Goal: Information Seeking & Learning: Learn about a topic

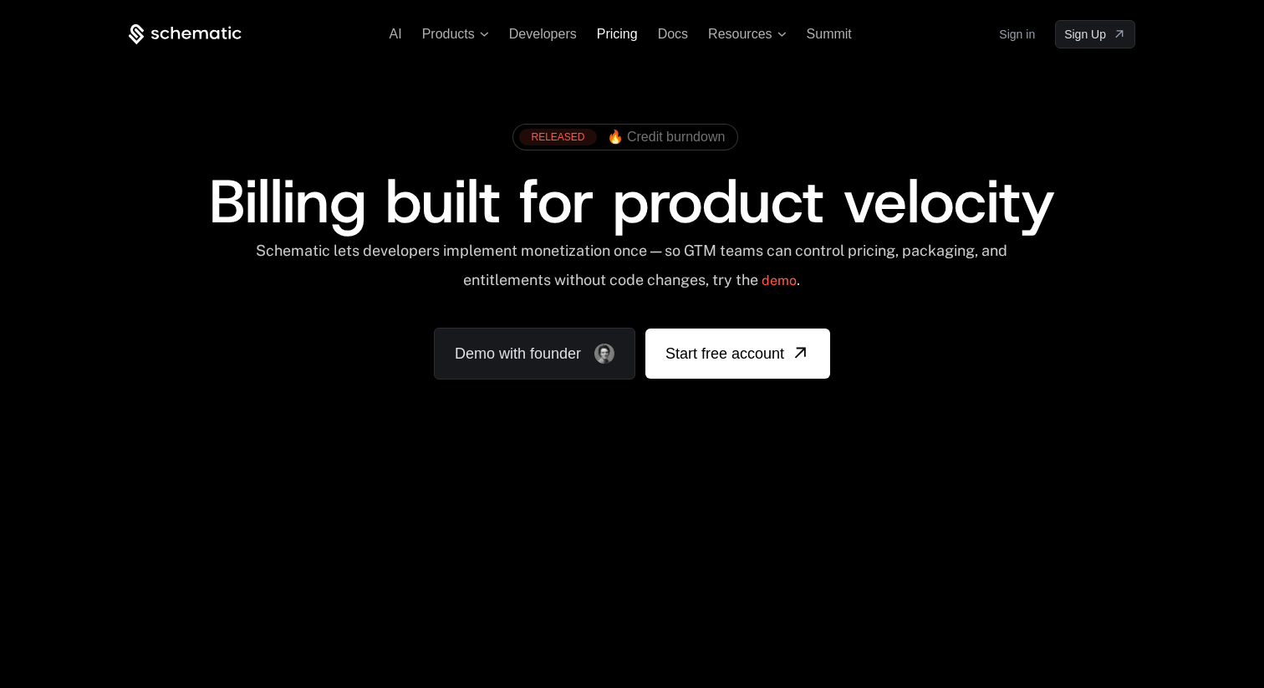
click at [625, 32] on span "Pricing" at bounding box center [617, 34] width 41 height 14
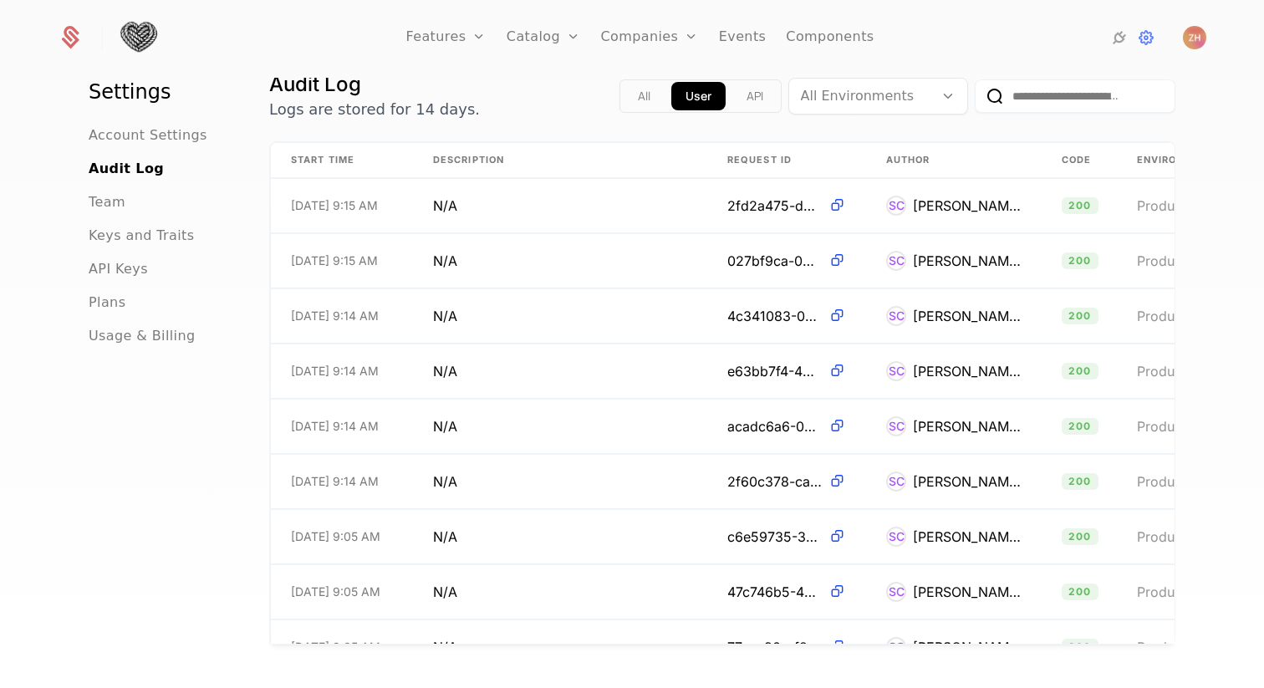
click at [747, 101] on button "API" at bounding box center [754, 96] width 45 height 28
click at [690, 100] on button "User" at bounding box center [698, 96] width 54 height 28
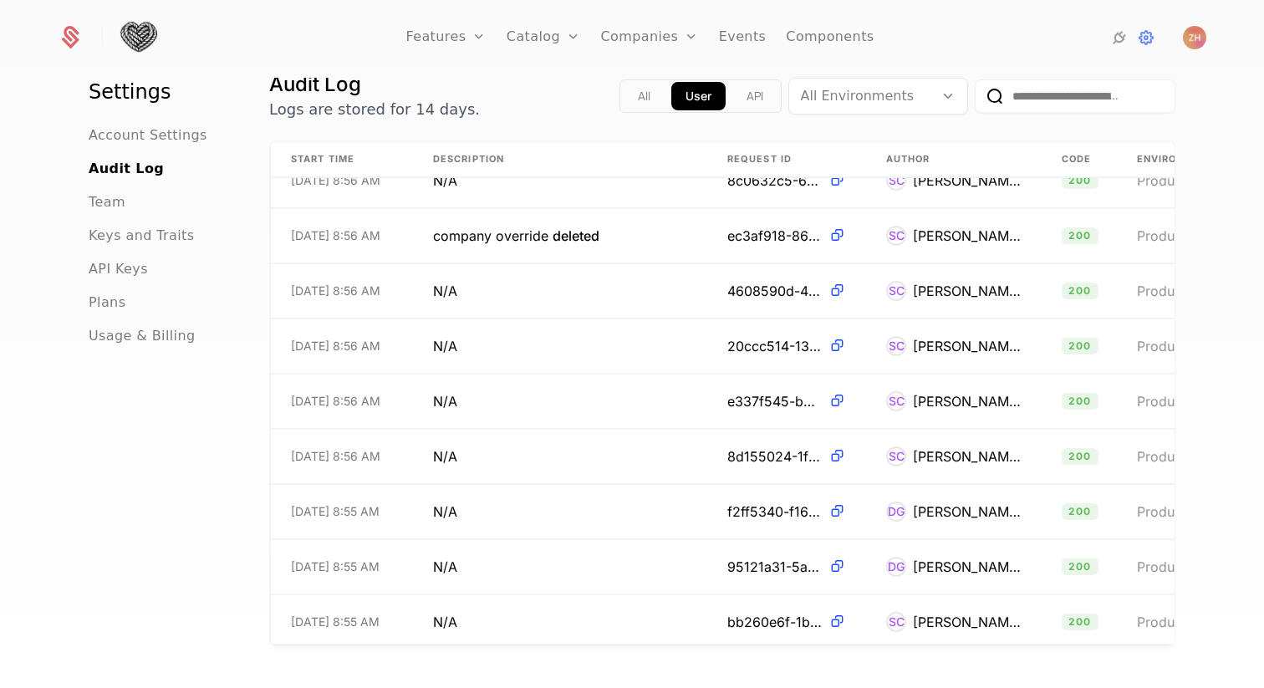
scroll to position [851, 0]
click at [695, 231] on td "company override deleted" at bounding box center [560, 238] width 294 height 54
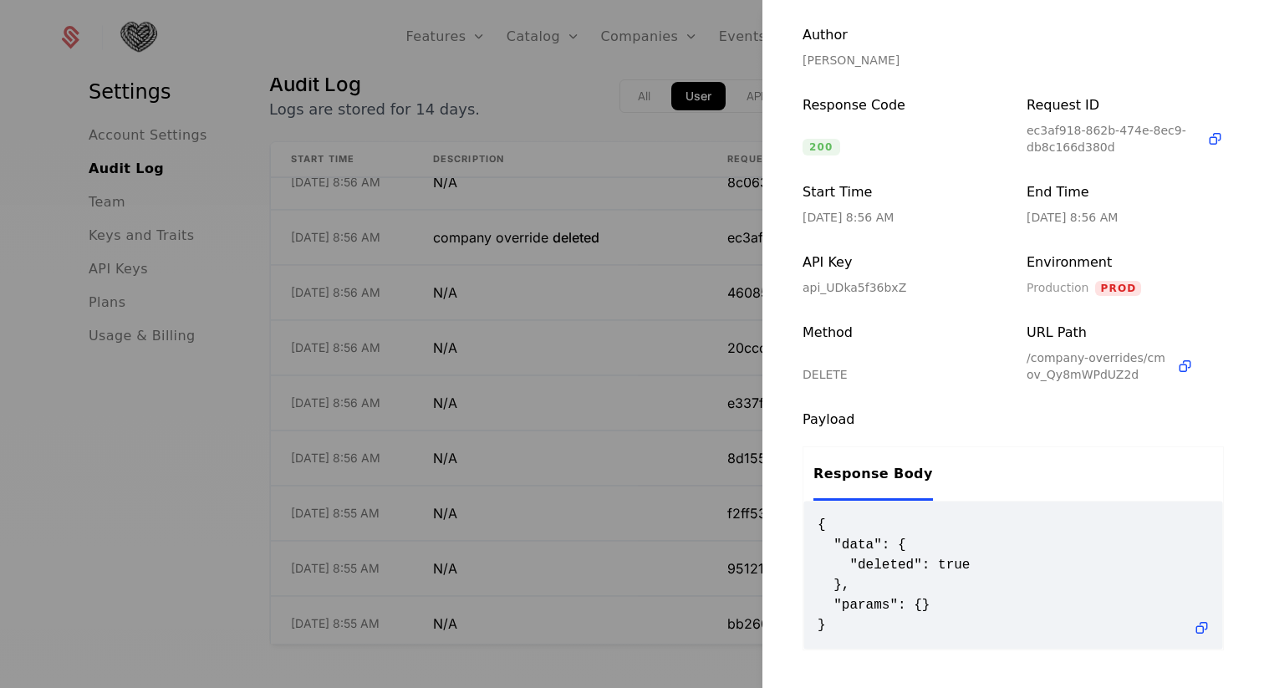
scroll to position [144, 0]
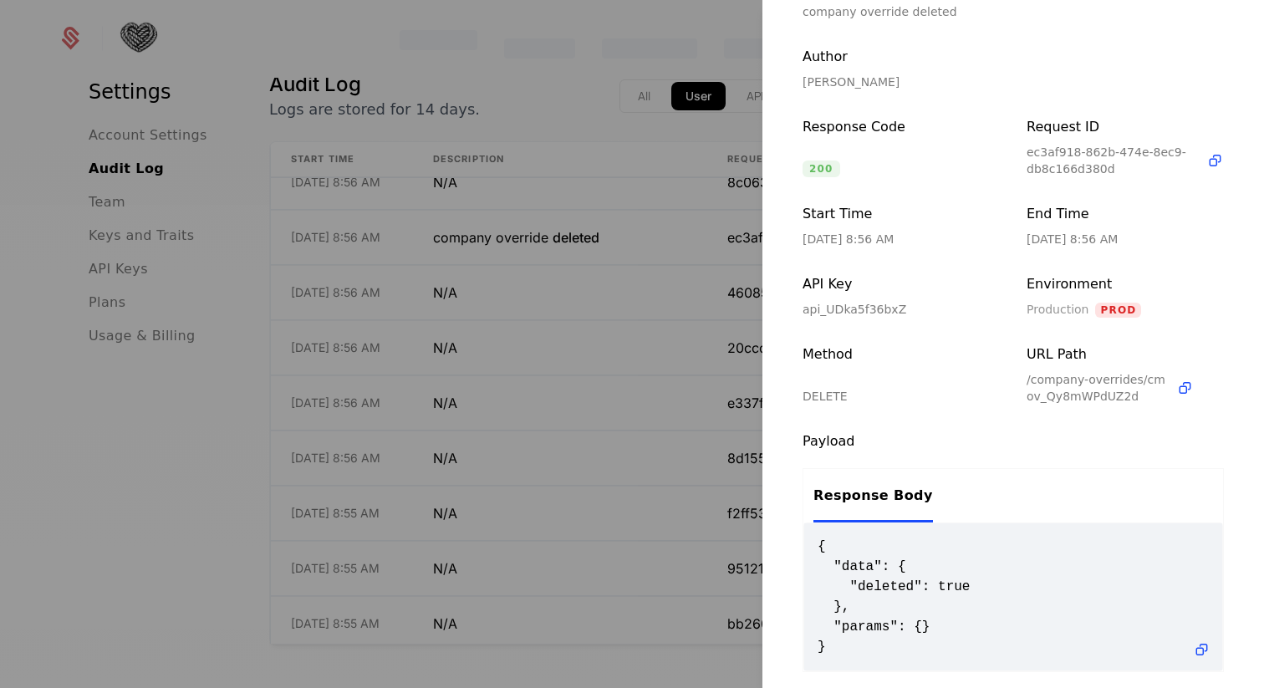
click at [717, 57] on div at bounding box center [632, 344] width 1264 height 688
